Goal: Task Accomplishment & Management: Manage account settings

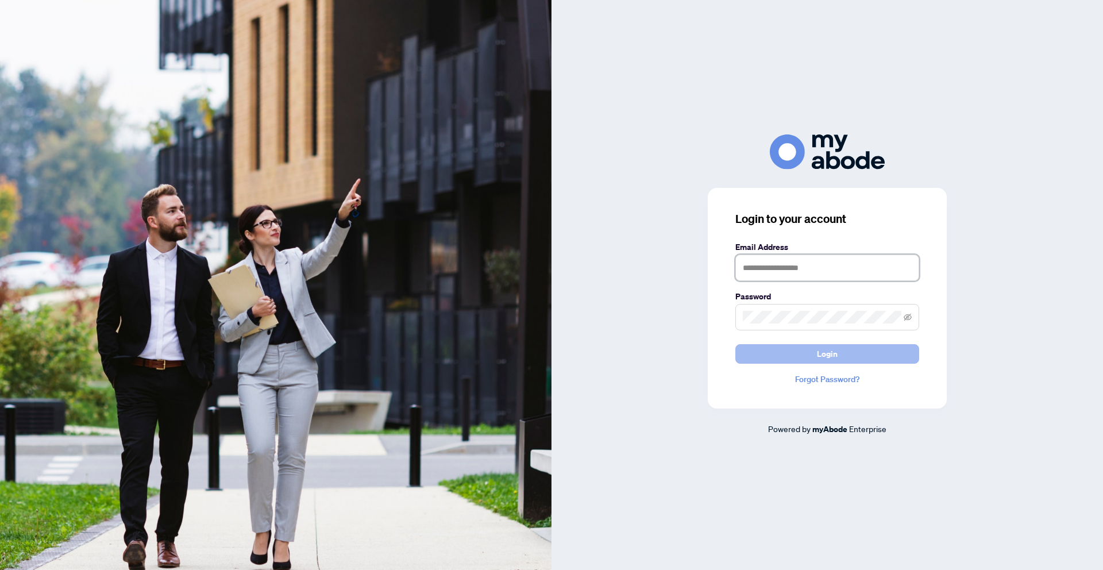
type input "**********"
click at [823, 355] on span "Login" at bounding box center [827, 354] width 21 height 18
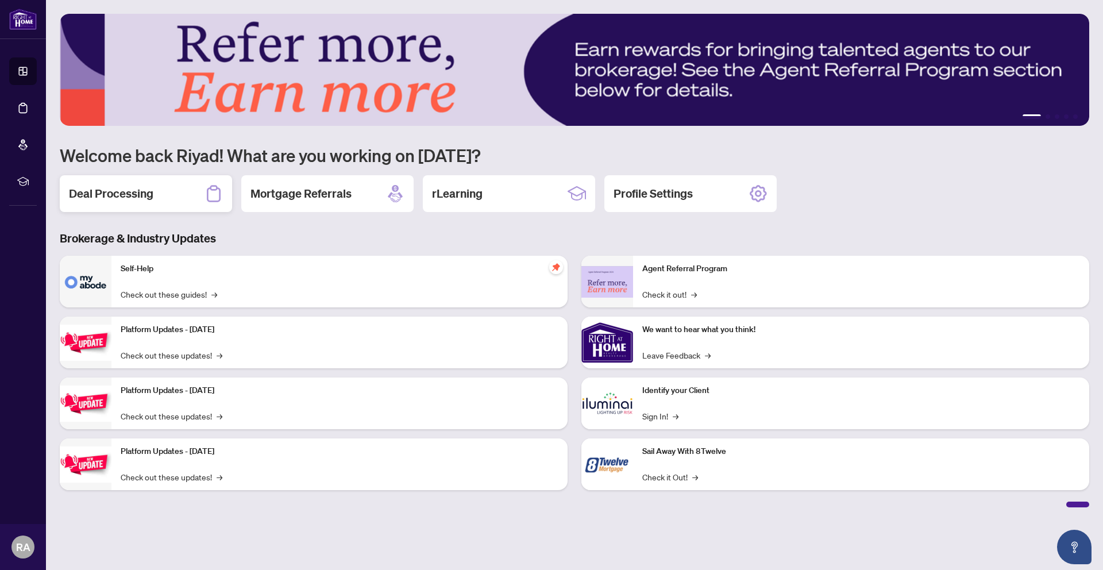
click at [119, 202] on h2 "Deal Processing" at bounding box center [111, 194] width 84 height 16
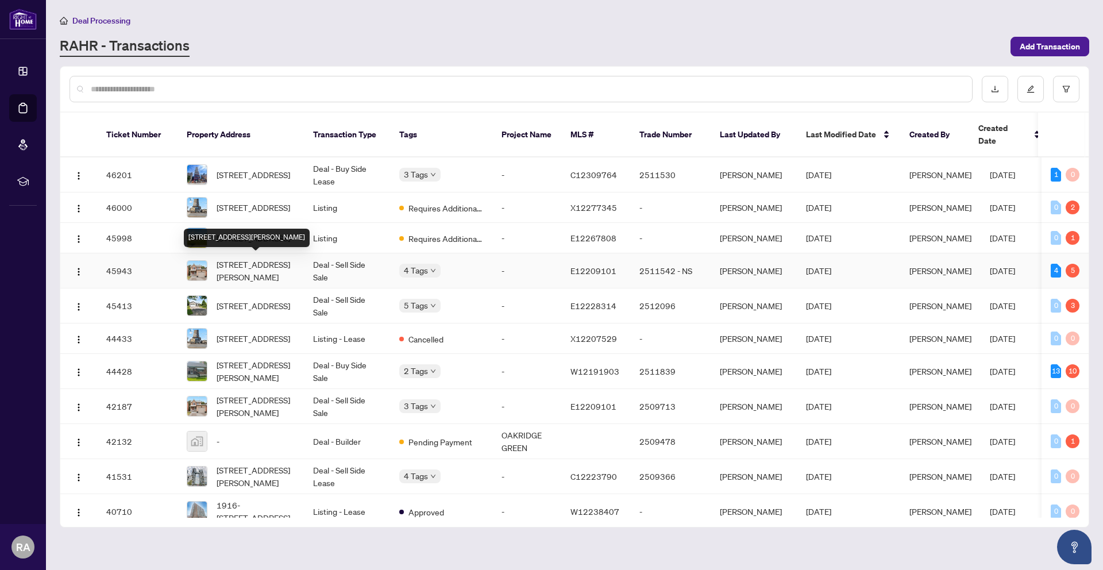
click at [291, 273] on span "[STREET_ADDRESS][PERSON_NAME]" at bounding box center [256, 270] width 78 height 25
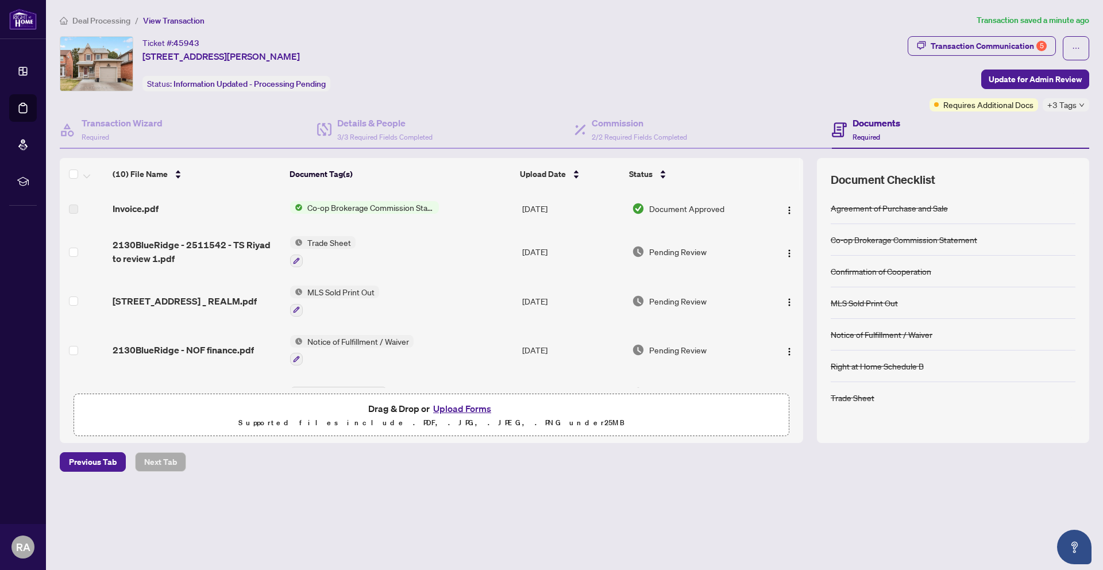
click at [208, 208] on div "Invoice.pdf" at bounding box center [197, 209] width 168 height 14
click at [785, 210] on img "button" at bounding box center [789, 210] width 9 height 9
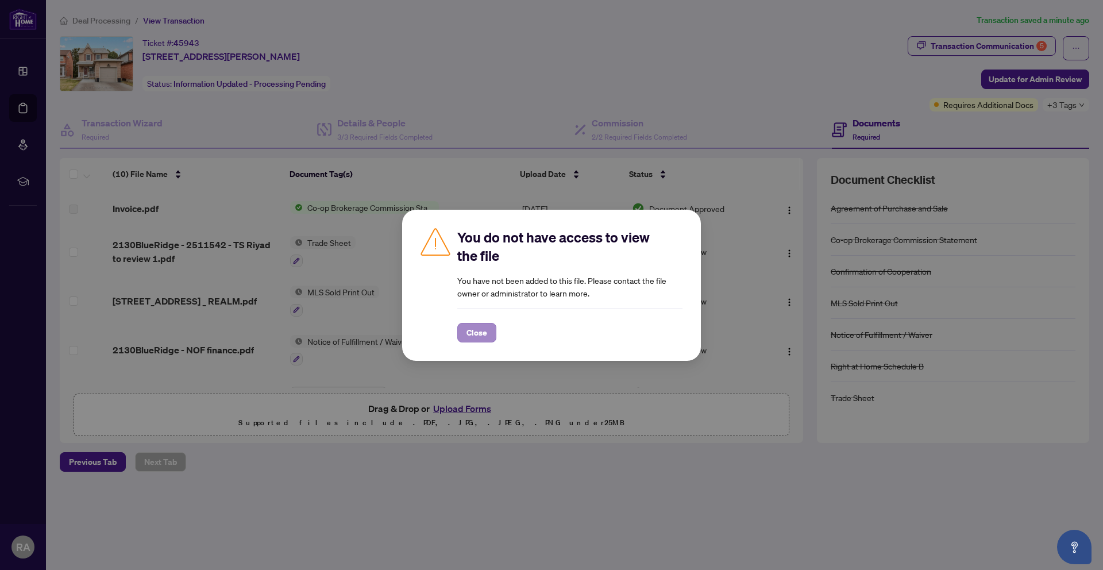
drag, startPoint x: 465, startPoint y: 345, endPoint x: 471, endPoint y: 338, distance: 8.5
click at [466, 345] on div "You do not have access to view the file You have not been added to this file. P…" at bounding box center [551, 285] width 299 height 151
click at [472, 337] on span "Close" at bounding box center [476, 332] width 21 height 18
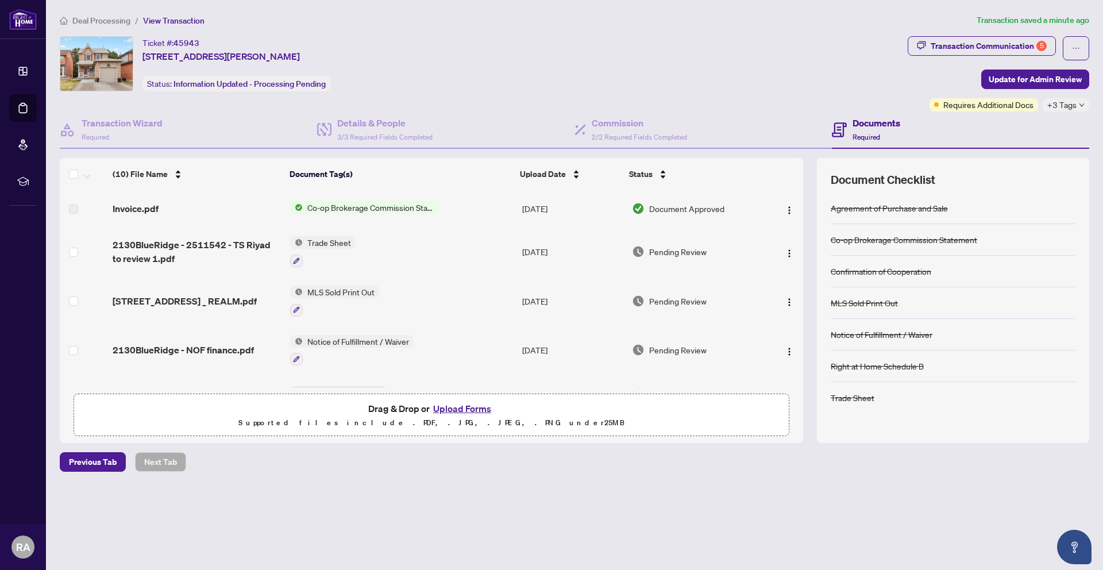
click at [164, 204] on div "Invoice.pdf" at bounding box center [197, 209] width 168 height 14
drag, startPoint x: 73, startPoint y: 209, endPoint x: 107, endPoint y: 208, distance: 33.9
click at [73, 209] on label at bounding box center [73, 209] width 9 height 13
click at [309, 209] on span "Co-op Brokerage Commission Statement" at bounding box center [371, 207] width 136 height 13
click at [769, 200] on div at bounding box center [783, 208] width 29 height 18
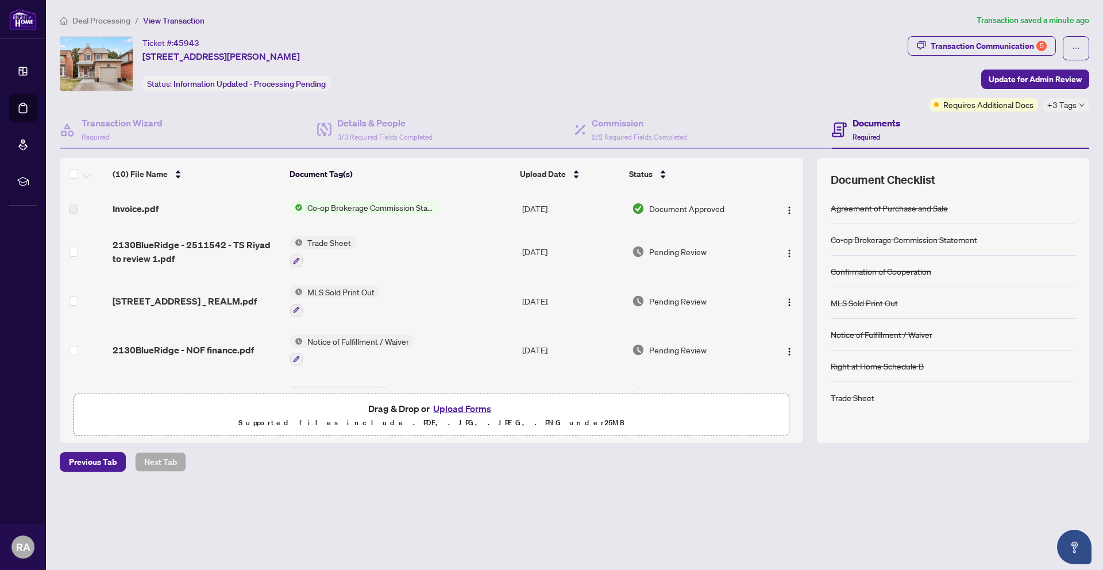
click at [705, 207] on span "Document Approved" at bounding box center [686, 208] width 75 height 13
click at [785, 208] on img "button" at bounding box center [789, 210] width 9 height 9
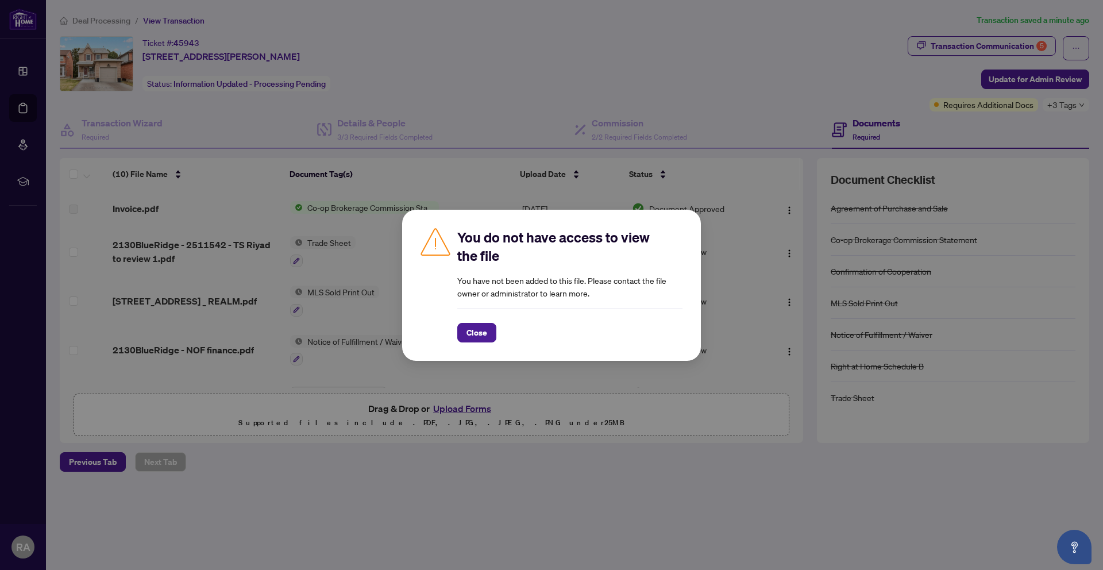
drag, startPoint x: 482, startPoint y: 327, endPoint x: 459, endPoint y: 325, distance: 22.5
click at [482, 327] on span "Close" at bounding box center [476, 332] width 21 height 18
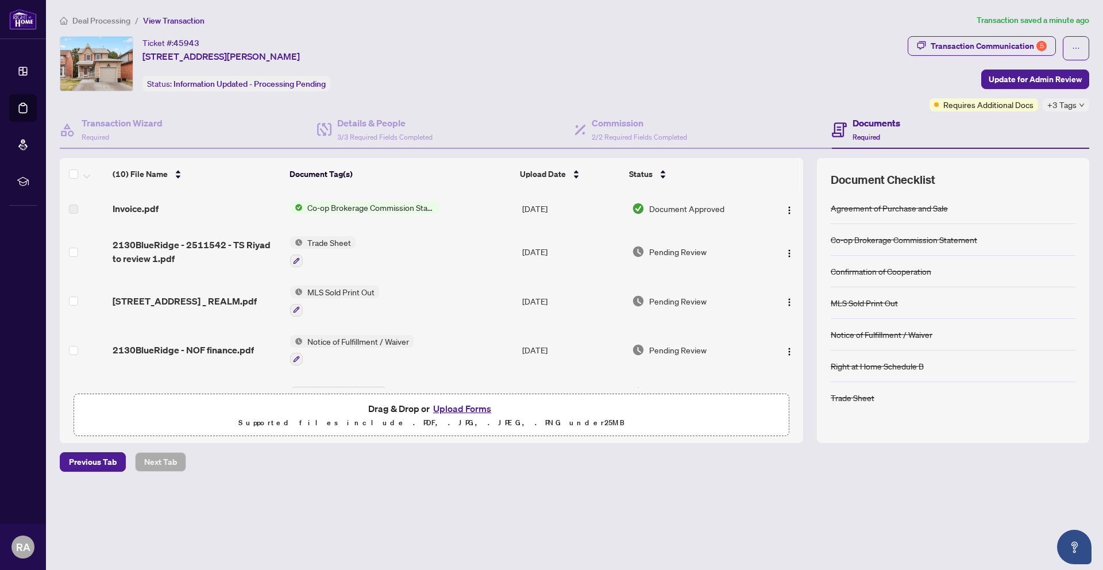
click at [358, 208] on span "Co-op Brokerage Commission Statement" at bounding box center [371, 207] width 136 height 13
click at [1044, 49] on div "Transaction Communication 5" at bounding box center [988, 46] width 116 height 18
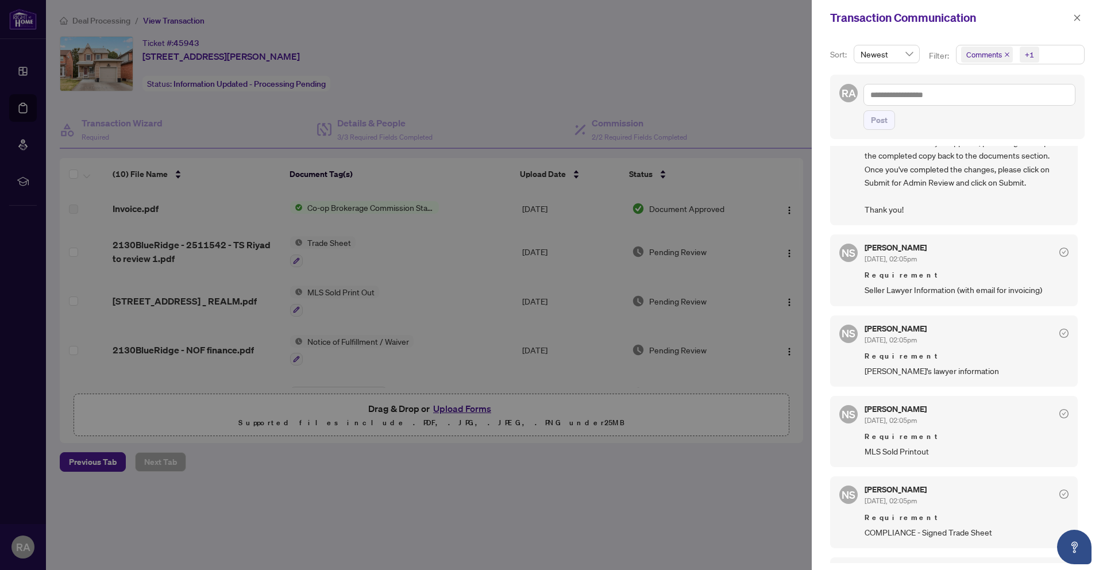
scroll to position [358, 0]
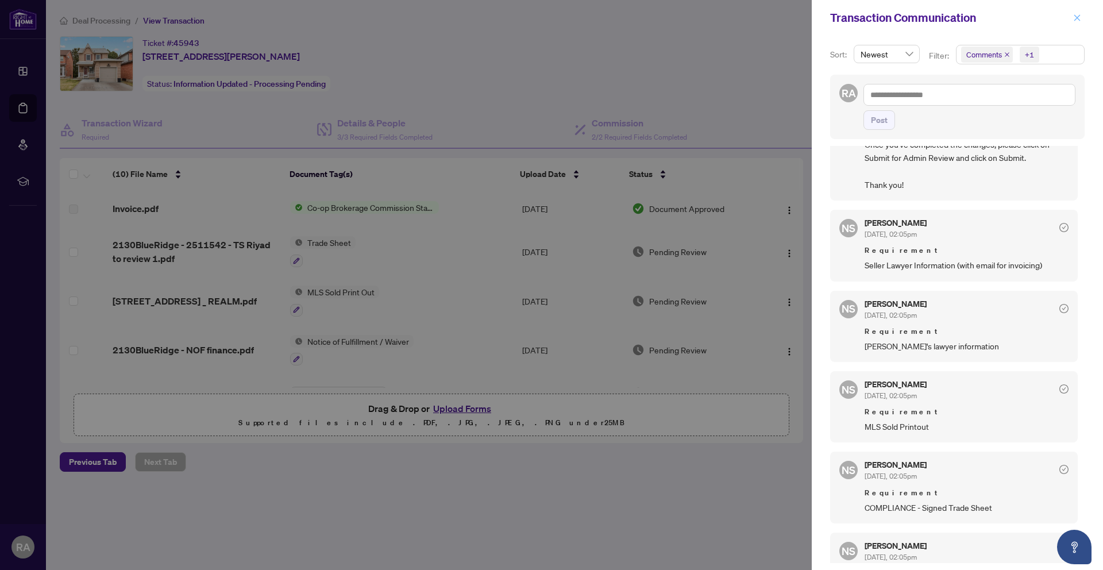
click at [1079, 18] on icon "close" at bounding box center [1077, 18] width 8 height 8
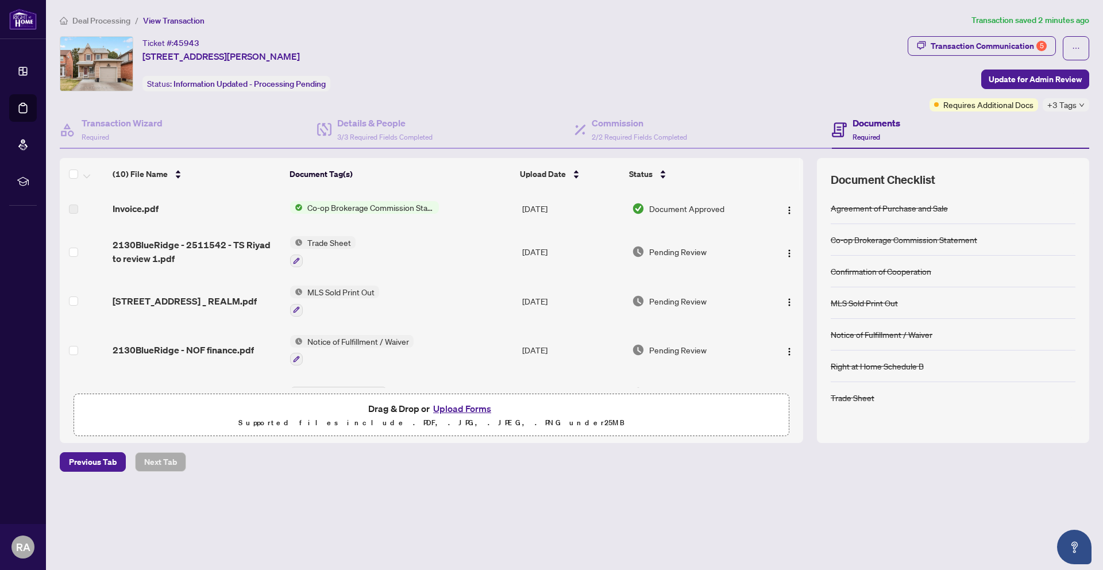
click at [365, 211] on span "Co-op Brokerage Commission Statement" at bounding box center [371, 207] width 136 height 13
click at [721, 91] on div "Ticket #: 45943 [STREET_ADDRESS][PERSON_NAME] Status: Information Updated - Pro…" at bounding box center [481, 73] width 848 height 75
click at [785, 211] on img "button" at bounding box center [789, 210] width 9 height 9
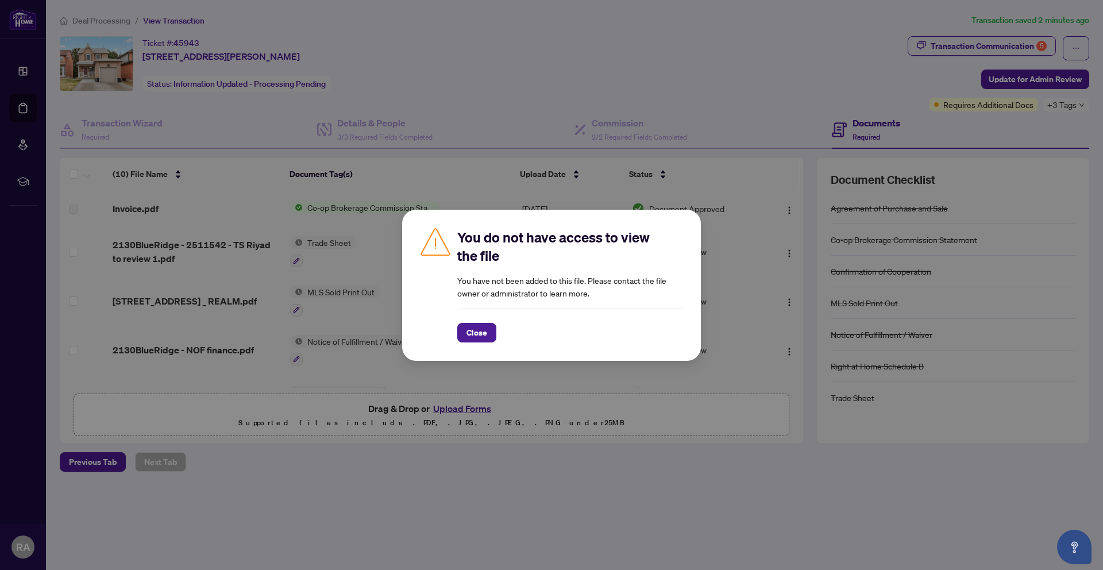
click at [454, 345] on div "You do not have access to view the file You have not been added to this file. P…" at bounding box center [551, 285] width 299 height 151
click at [472, 334] on span "Close" at bounding box center [476, 332] width 21 height 18
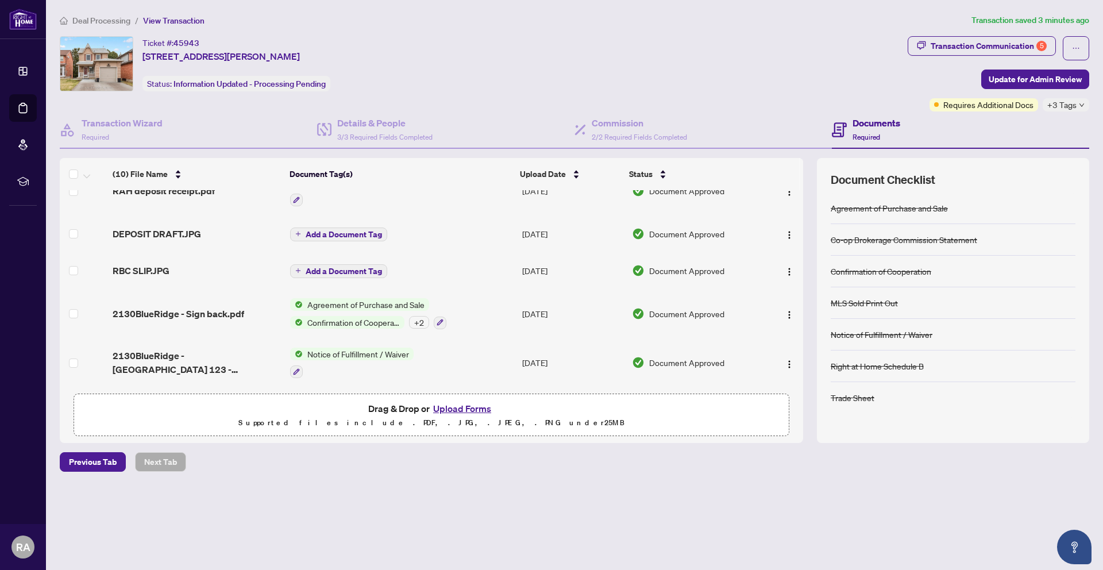
scroll to position [0, 0]
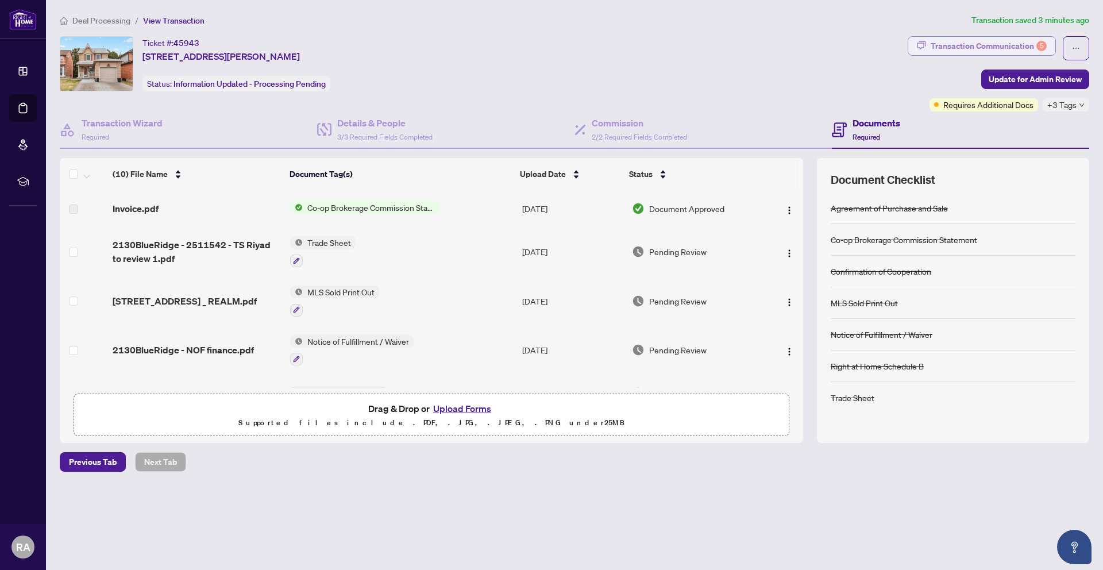
click at [970, 37] on div "Transaction Communication 5" at bounding box center [988, 46] width 116 height 18
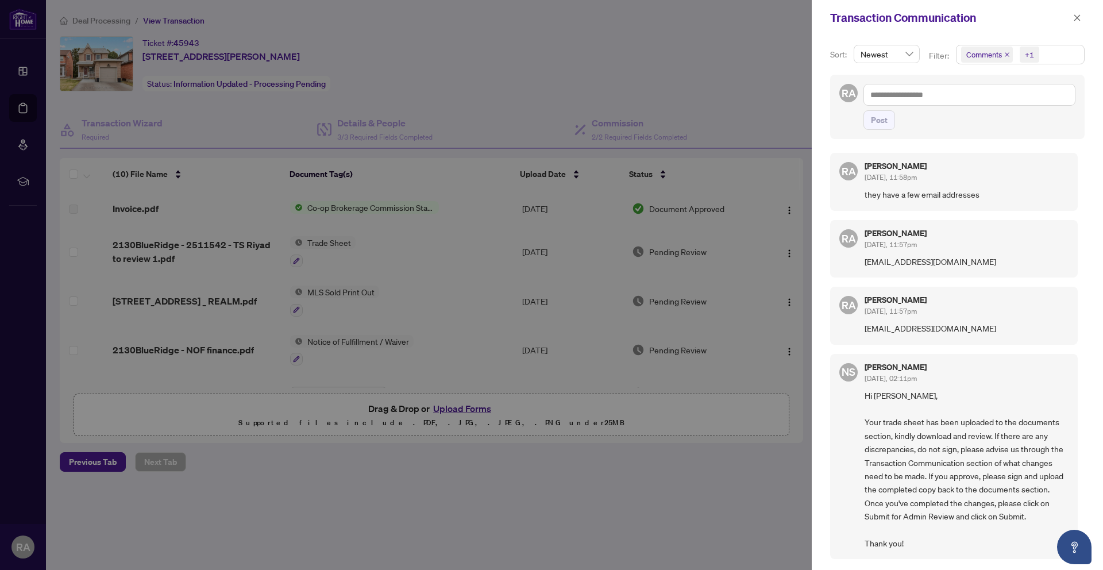
click at [723, 84] on div at bounding box center [551, 285] width 1103 height 570
click at [1079, 17] on icon "close" at bounding box center [1077, 18] width 8 height 8
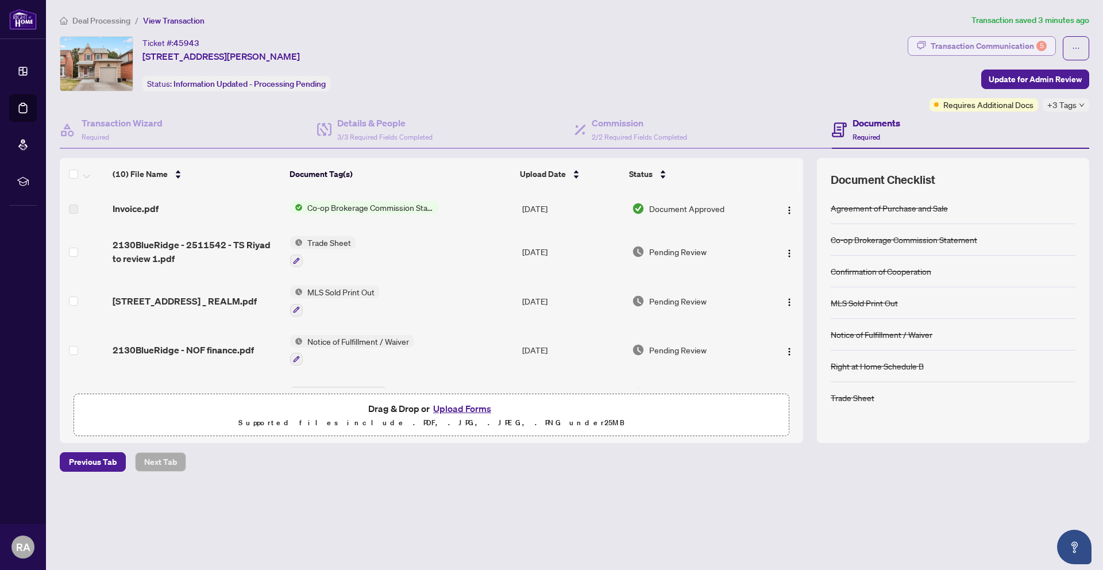
drag, startPoint x: 1036, startPoint y: 34, endPoint x: 1033, endPoint y: 41, distance: 6.9
click at [1036, 35] on div "Deal Processing / View Transaction Transaction saved 3 minutes ago Ticket #: 45…" at bounding box center [574, 263] width 1038 height 498
click at [1033, 41] on div "Transaction Communication 5" at bounding box center [988, 46] width 116 height 18
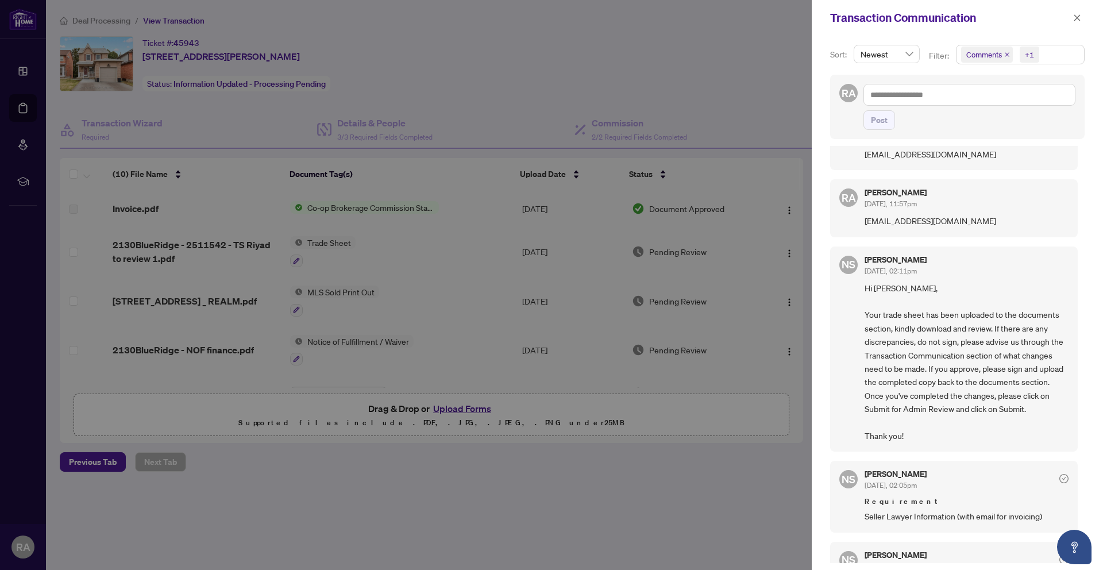
scroll to position [154, 0]
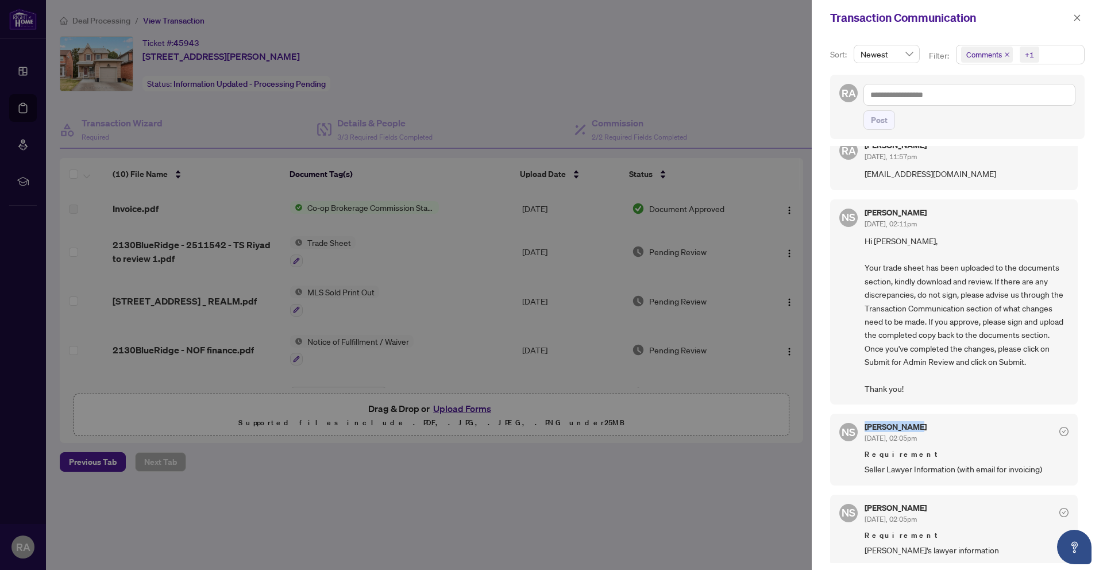
drag, startPoint x: 864, startPoint y: 428, endPoint x: 911, endPoint y: 430, distance: 47.1
click at [919, 428] on h5 "[PERSON_NAME]" at bounding box center [895, 427] width 62 height 8
copy h5 "[PERSON_NAME]"
click at [1073, 21] on icon "close" at bounding box center [1077, 18] width 8 height 8
